Goal: Complete application form: Complete application form

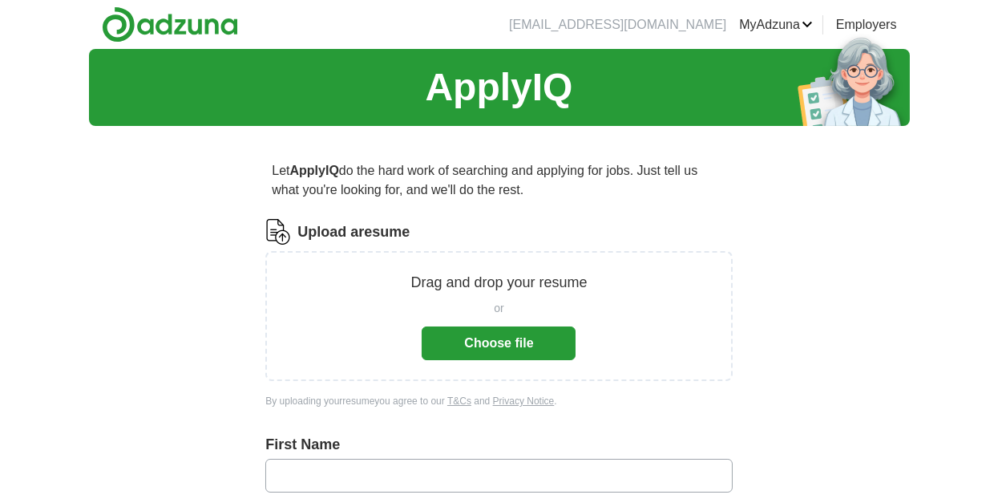
click at [511, 341] on button "Choose file" at bounding box center [499, 343] width 154 height 34
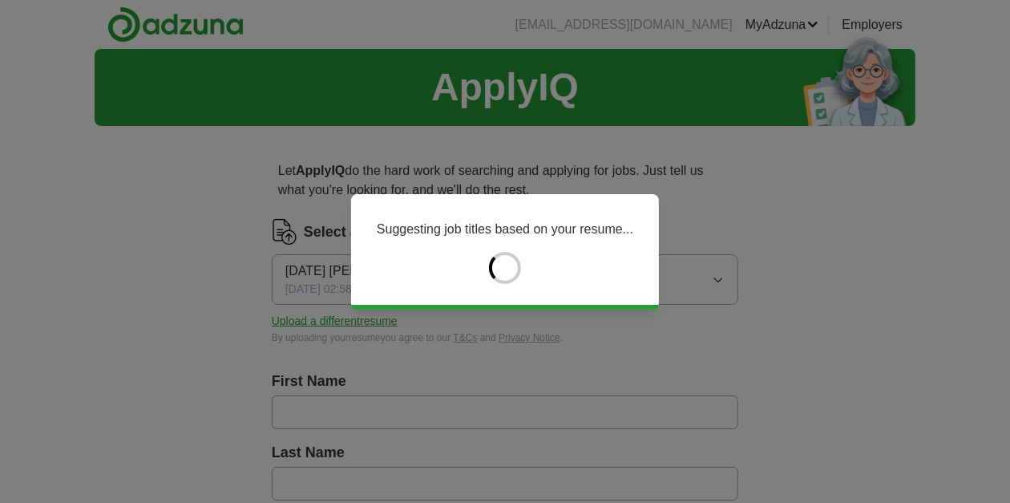
type input "********"
type input "******"
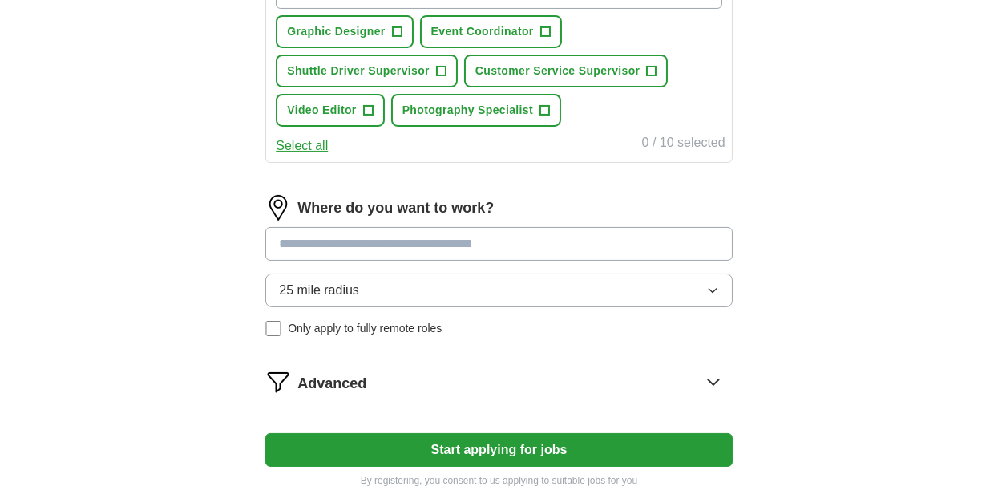
scroll to position [629, 0]
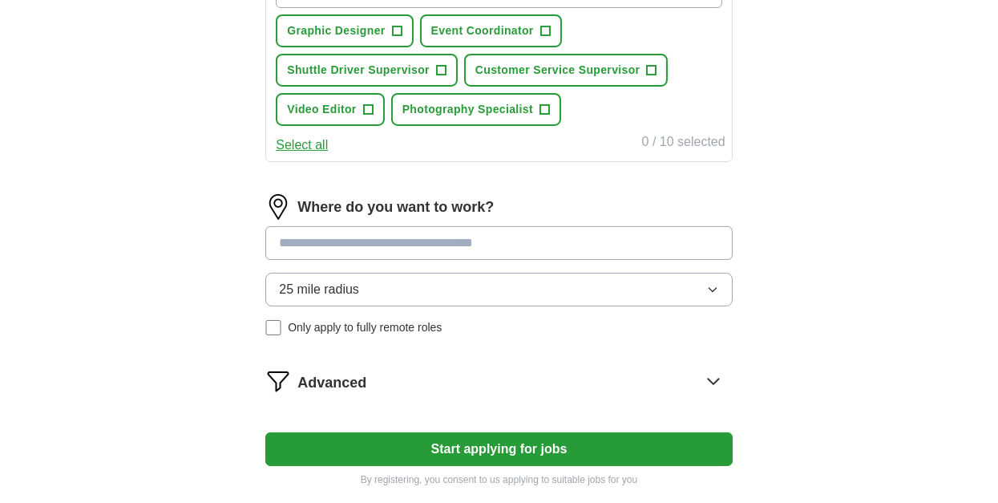
click at [475, 239] on input at bounding box center [498, 243] width 467 height 34
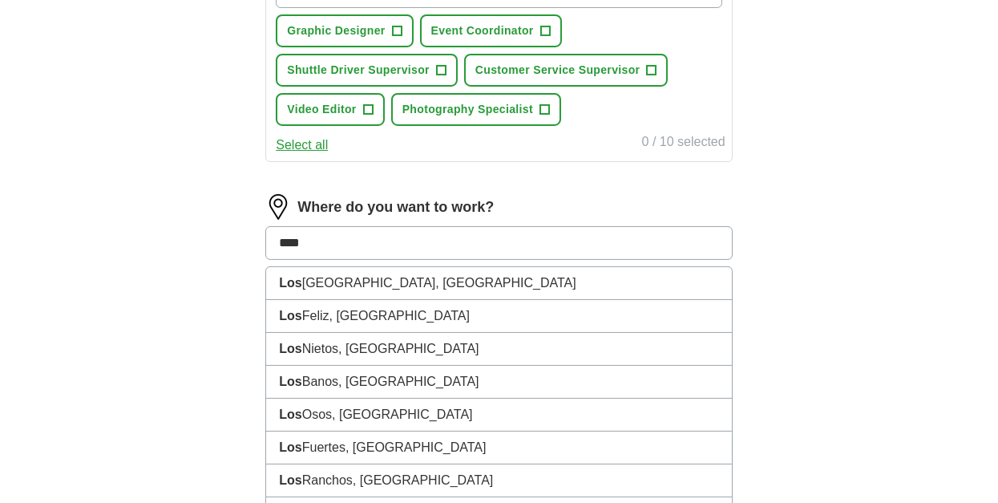
type input "*****"
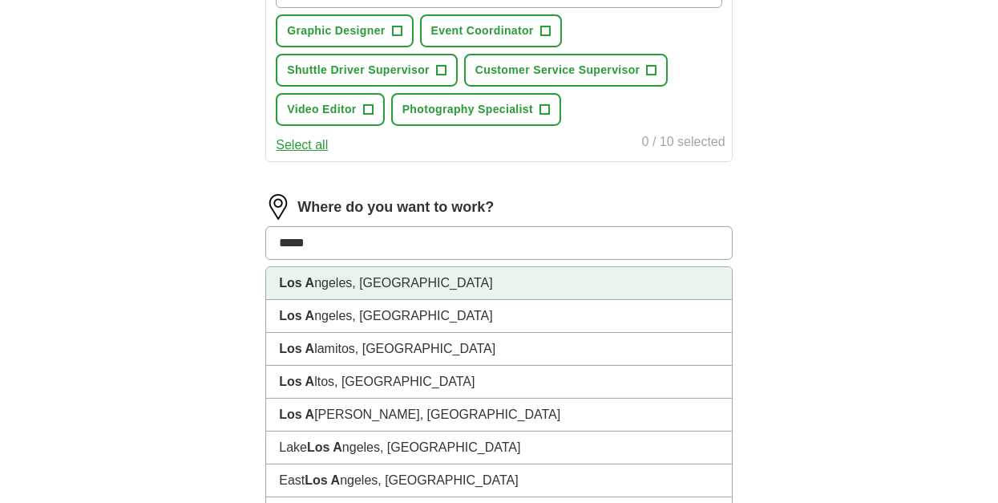
click at [345, 289] on li "Los A ngeles, [GEOGRAPHIC_DATA]" at bounding box center [498, 283] width 465 height 33
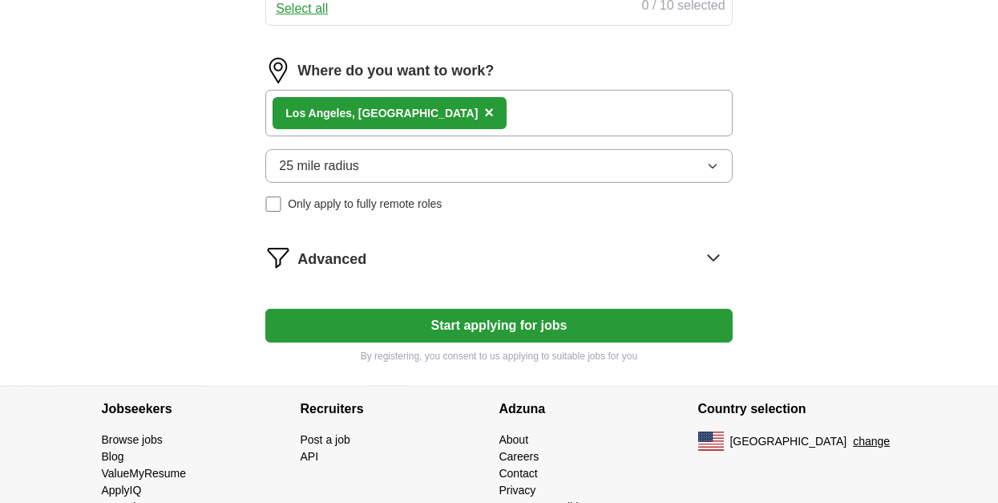
scroll to position [806, 0]
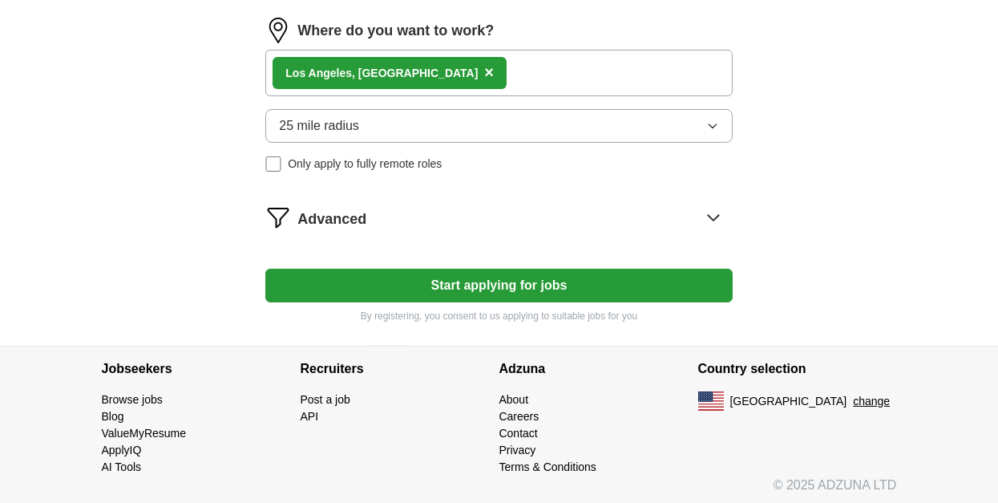
click at [709, 215] on icon at bounding box center [714, 217] width 26 height 26
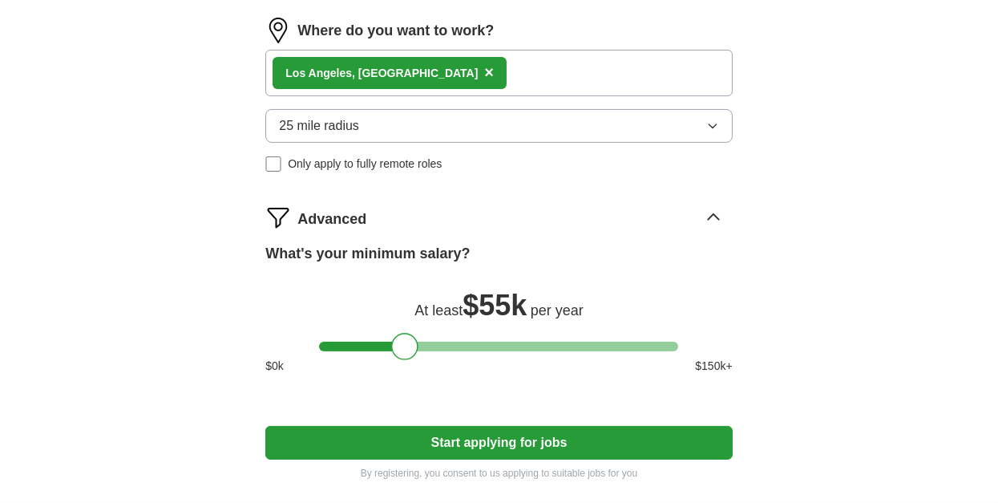
drag, startPoint x: 335, startPoint y: 347, endPoint x: 406, endPoint y: 352, distance: 71.5
click at [406, 352] on div at bounding box center [404, 346] width 27 height 27
drag, startPoint x: 403, startPoint y: 345, endPoint x: 389, endPoint y: 347, distance: 14.5
click at [389, 347] on div at bounding box center [390, 346] width 27 height 27
click at [464, 444] on button "Start applying for jobs" at bounding box center [498, 443] width 467 height 34
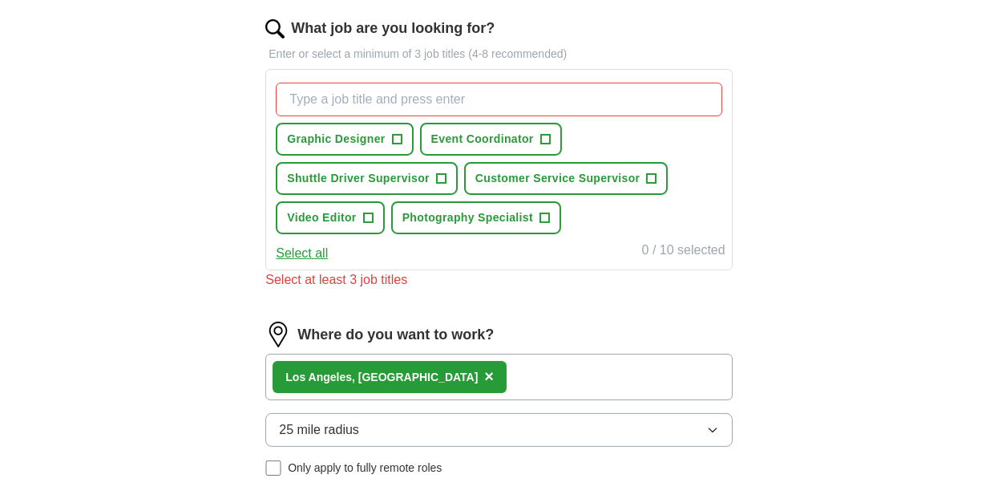
scroll to position [495, 0]
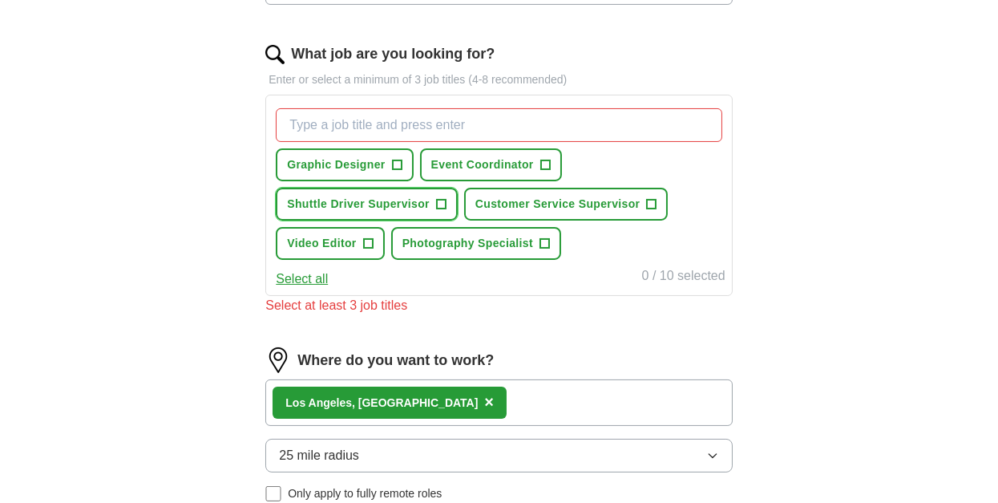
click at [442, 202] on span "+" at bounding box center [441, 204] width 10 height 13
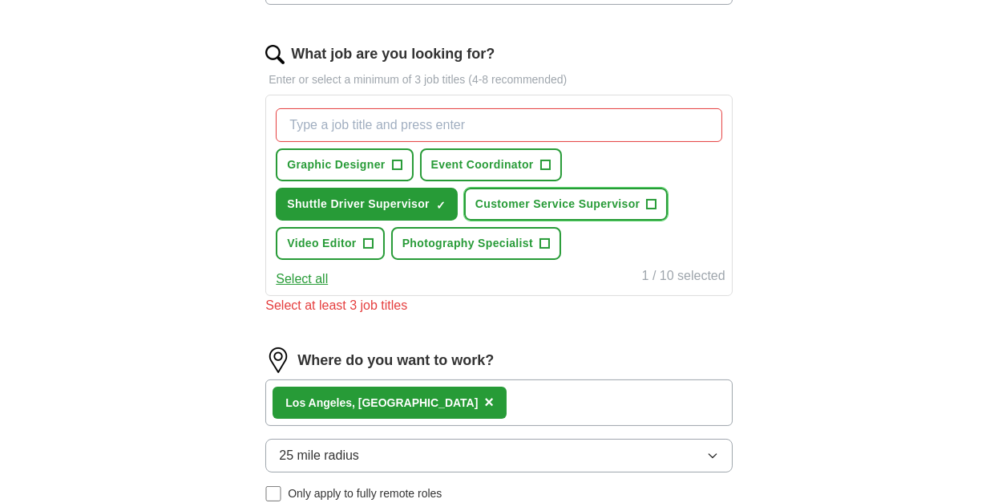
click at [644, 202] on button "Customer Service Supervisor +" at bounding box center [566, 204] width 204 height 33
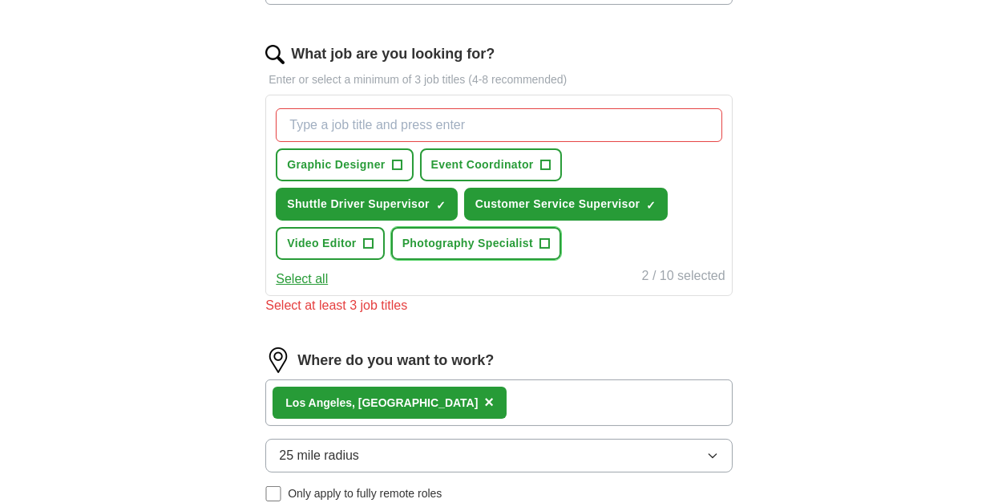
click at [548, 240] on button "Photography Specialist +" at bounding box center [476, 243] width 170 height 33
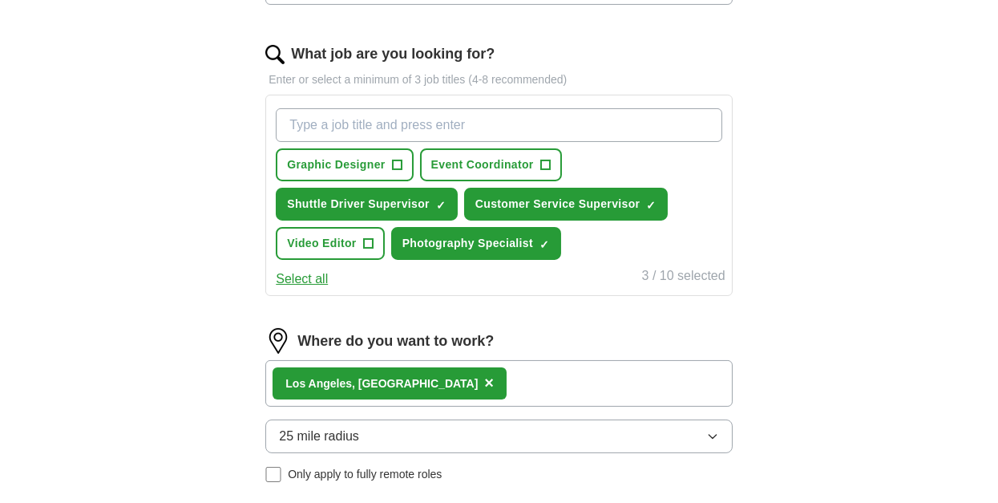
click at [289, 277] on button "Select all" at bounding box center [302, 278] width 52 height 19
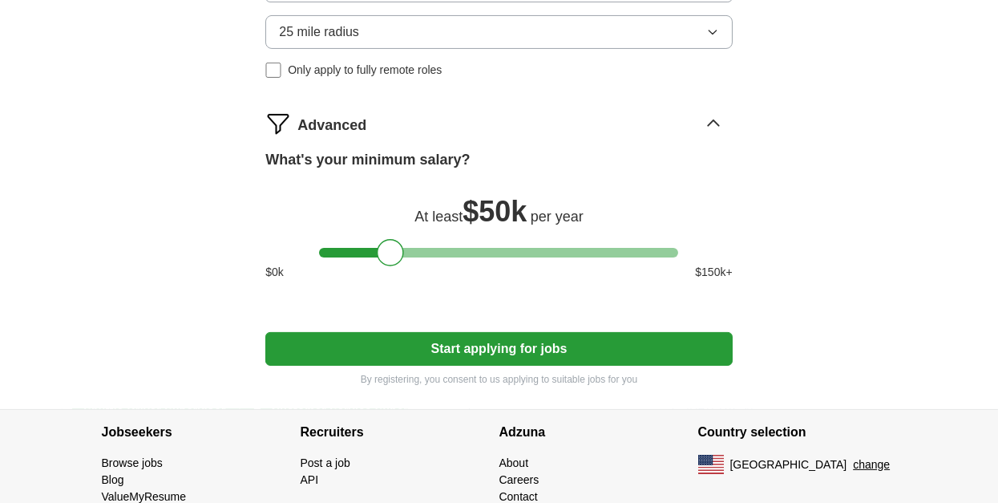
scroll to position [961, 0]
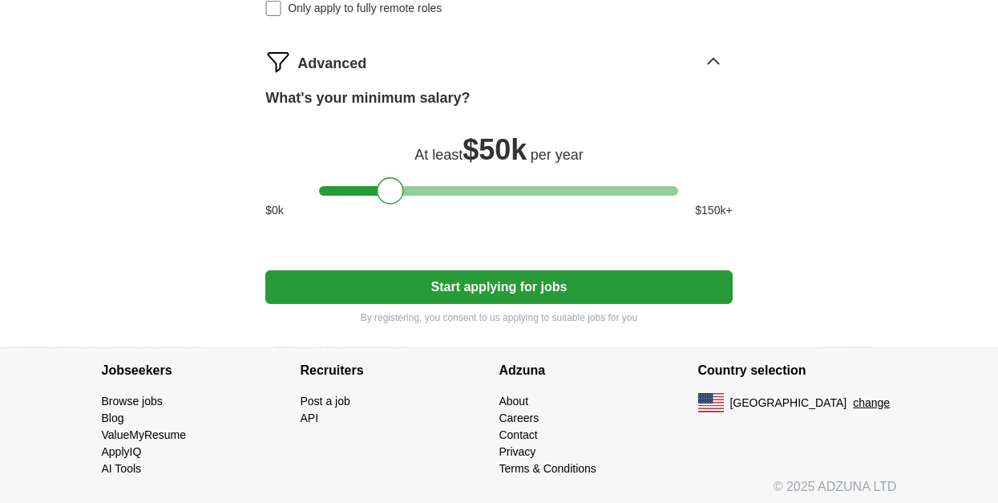
click at [496, 279] on button "Start applying for jobs" at bounding box center [498, 287] width 467 height 34
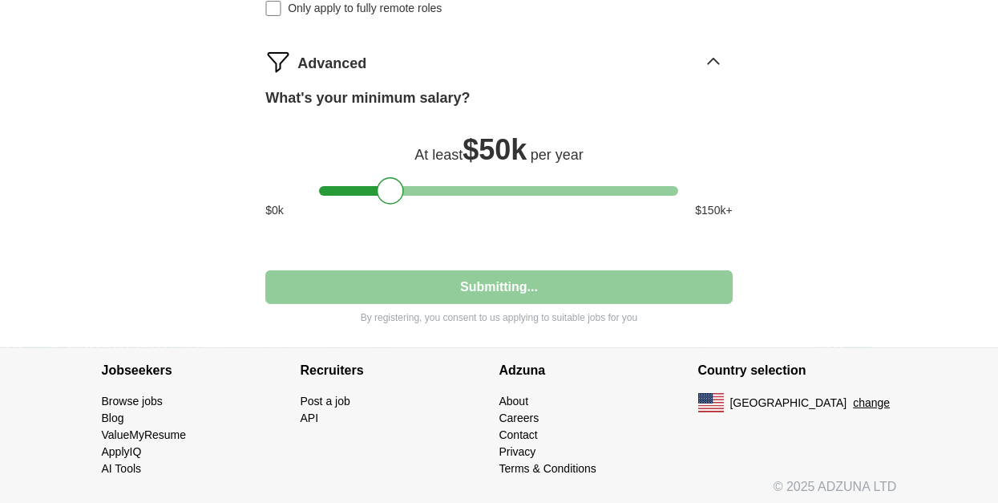
select select "**"
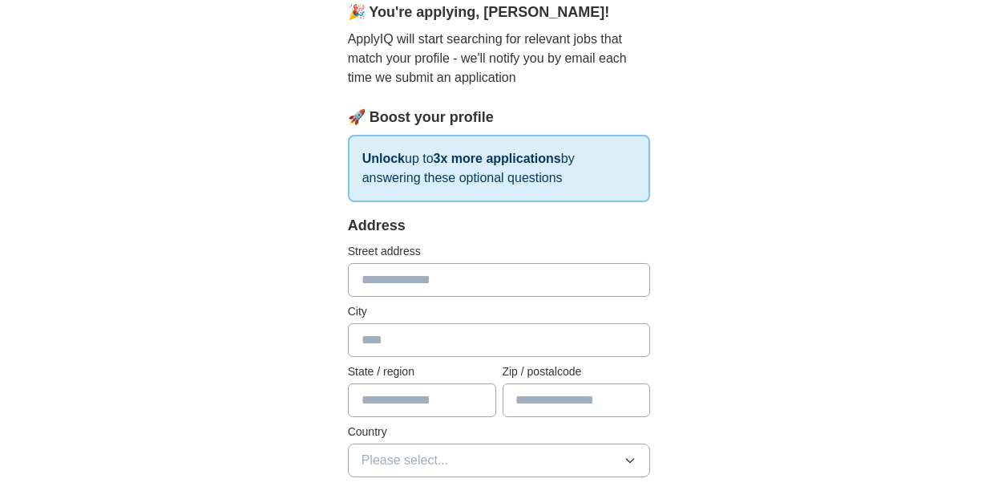
scroll to position [0, 0]
